Goal: Task Accomplishment & Management: Manage account settings

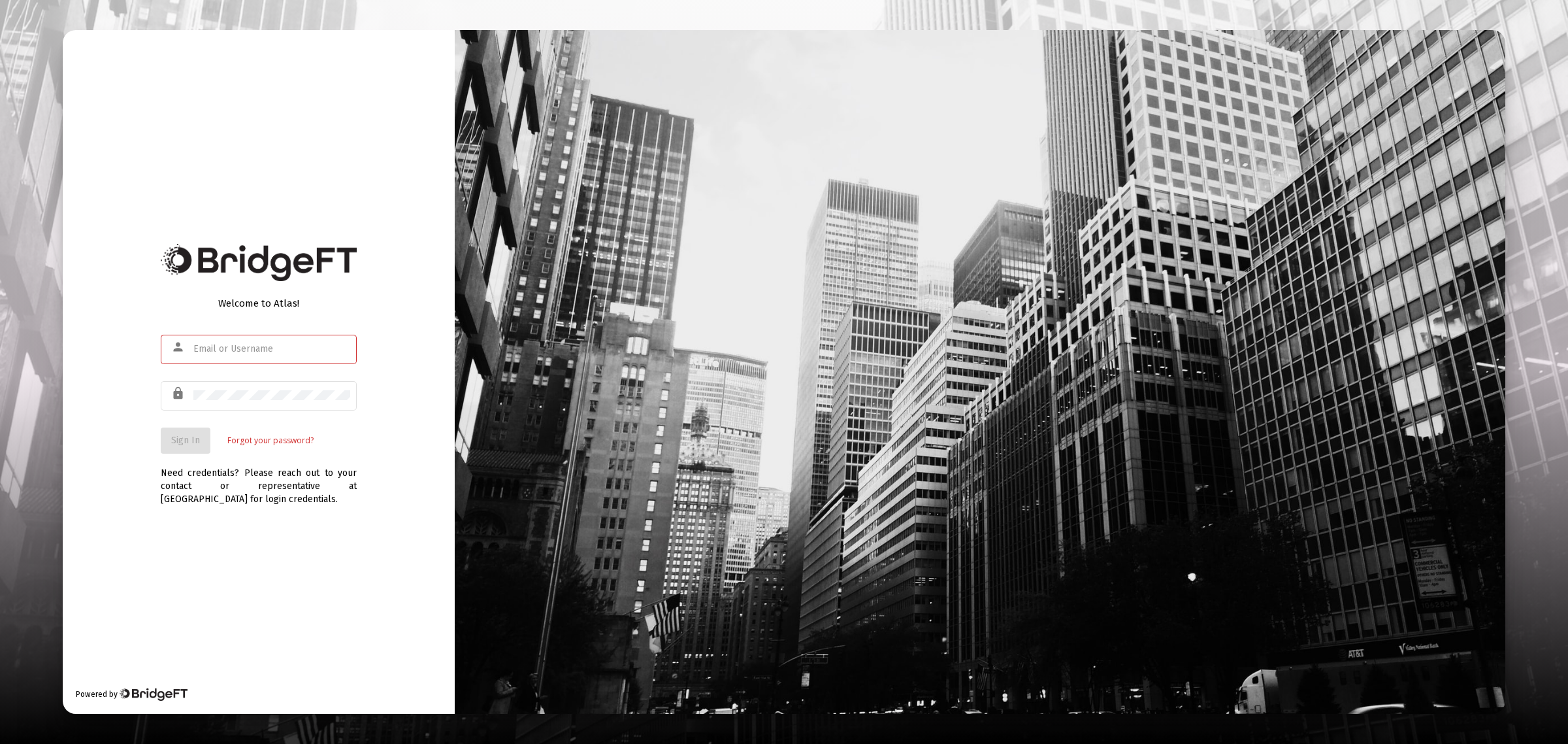
type input "[PERSON_NAME][EMAIL_ADDRESS][DOMAIN_NAME]"
click at [193, 442] on span "Sign In" at bounding box center [186, 440] width 29 height 11
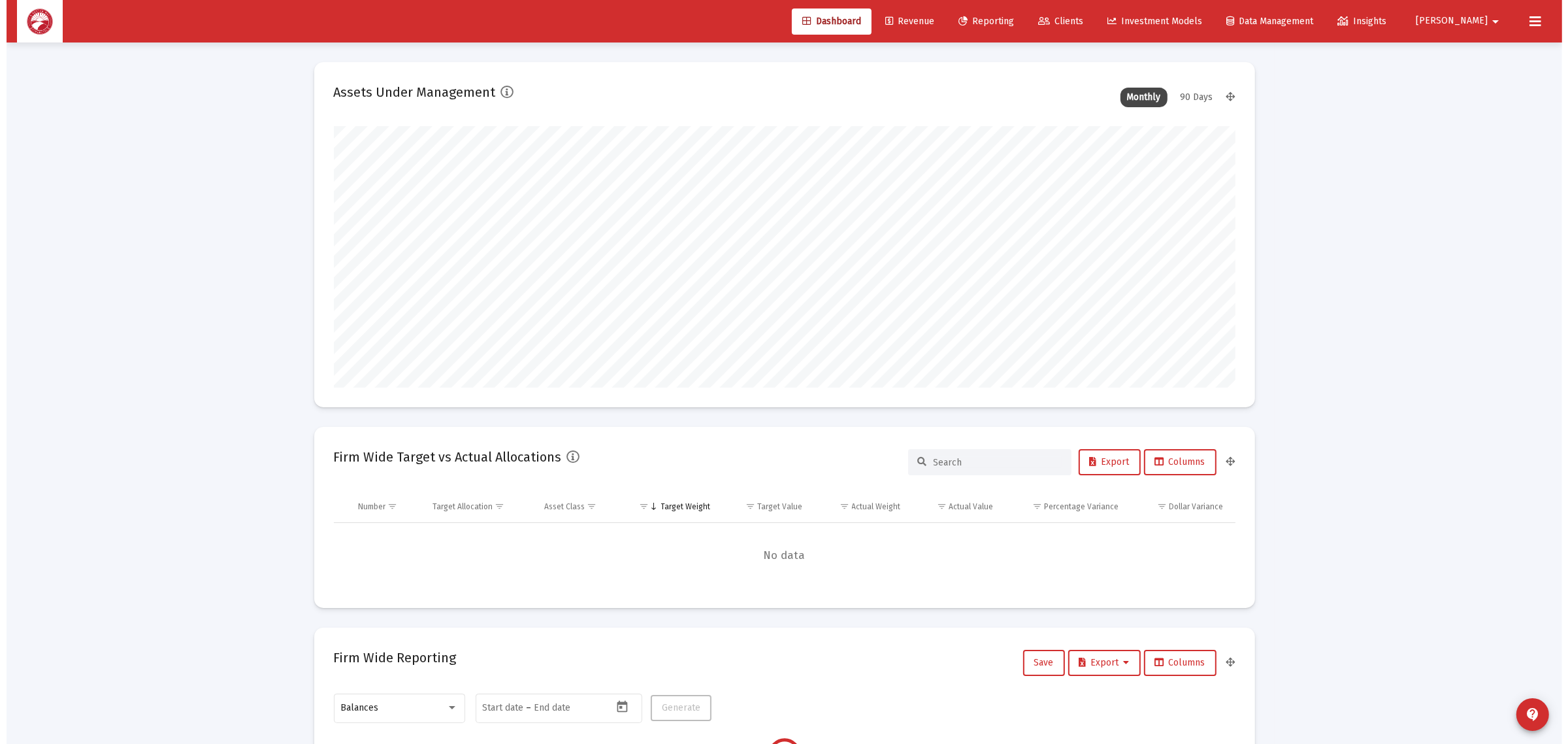
scroll to position [261, 486]
click at [1077, 18] on span "Clients" at bounding box center [1054, 22] width 45 height 11
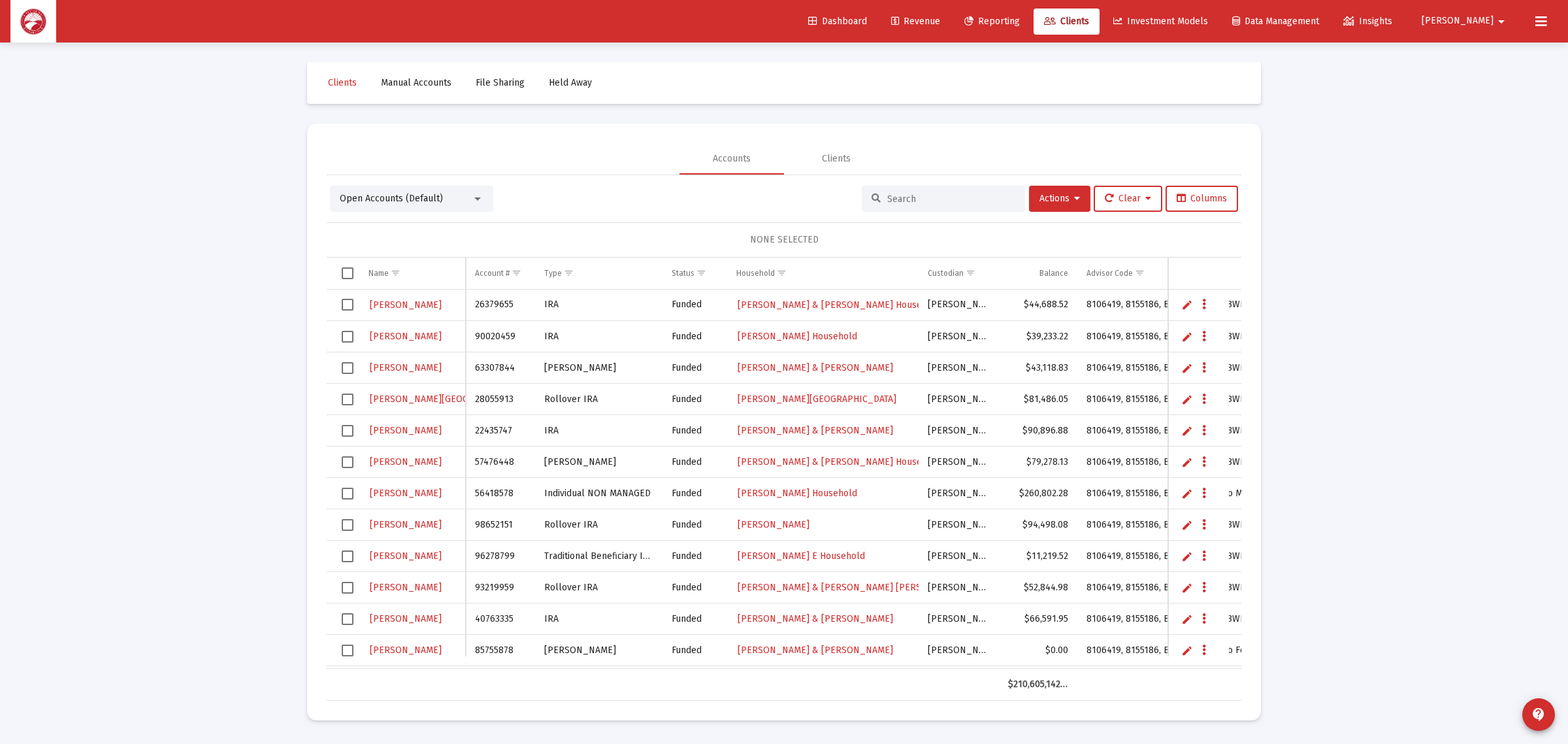
click at [911, 196] on input at bounding box center [951, 199] width 128 height 11
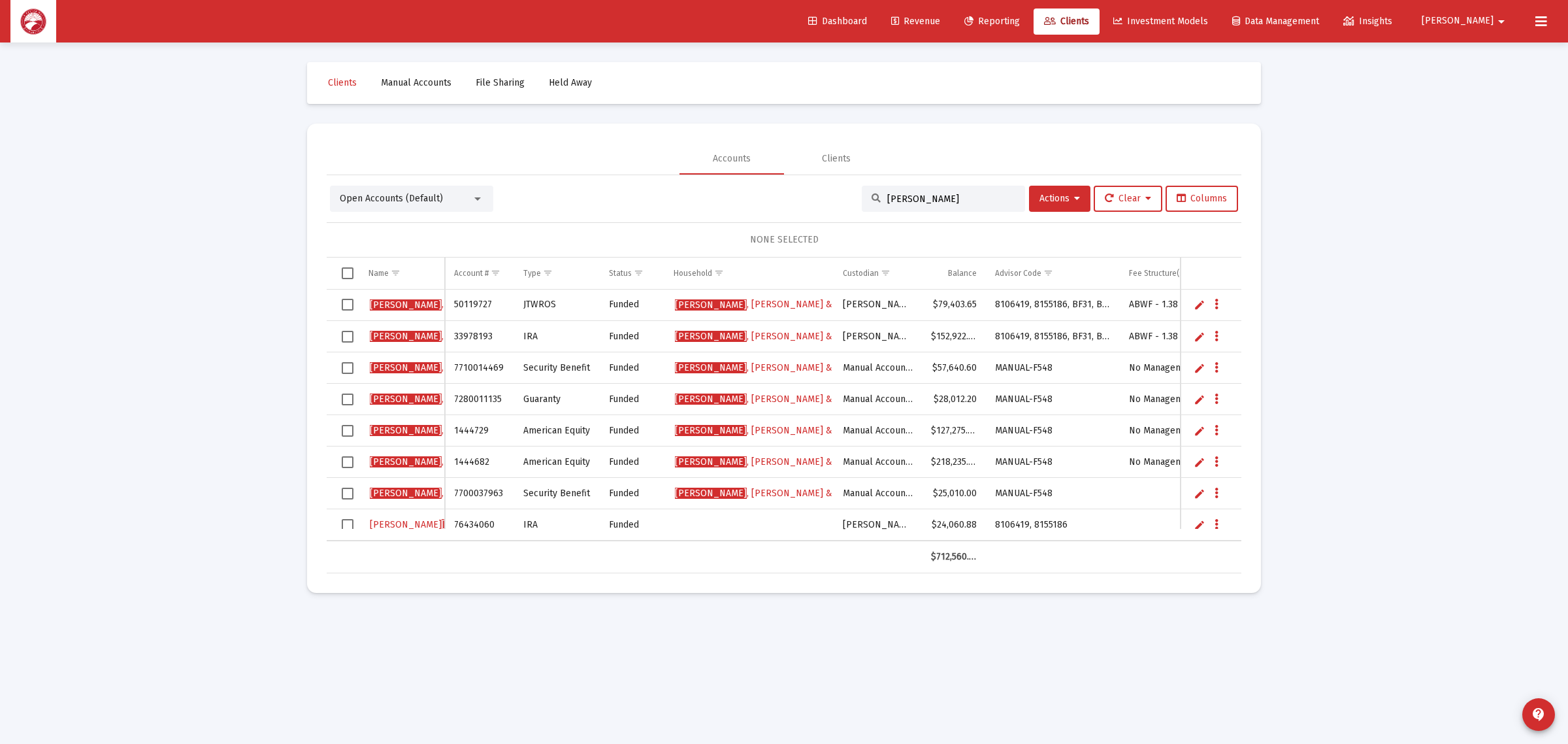
type input "trauger"
click at [1217, 520] on icon "Data grid" at bounding box center [1216, 525] width 4 height 16
click at [1268, 610] on button "Map to Household" at bounding box center [1268, 614] width 117 height 31
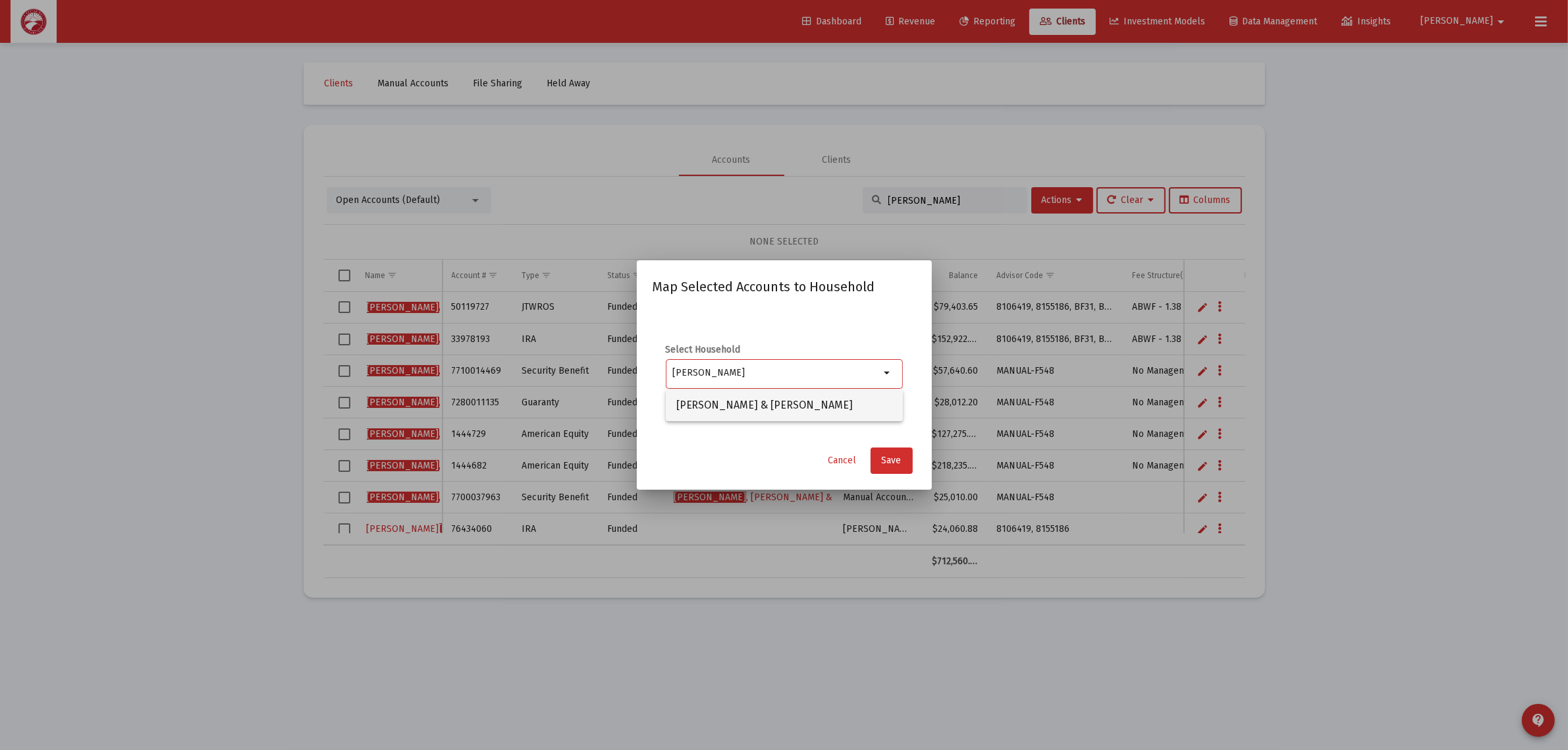
click at [763, 398] on span "Trauger, Albert & Elaine Household" at bounding box center [784, 405] width 216 height 32
type input "Trauger, Albert & Elaine Household"
click at [902, 466] on button "Save" at bounding box center [892, 461] width 42 height 27
